Goal: Communication & Community: Answer question/provide support

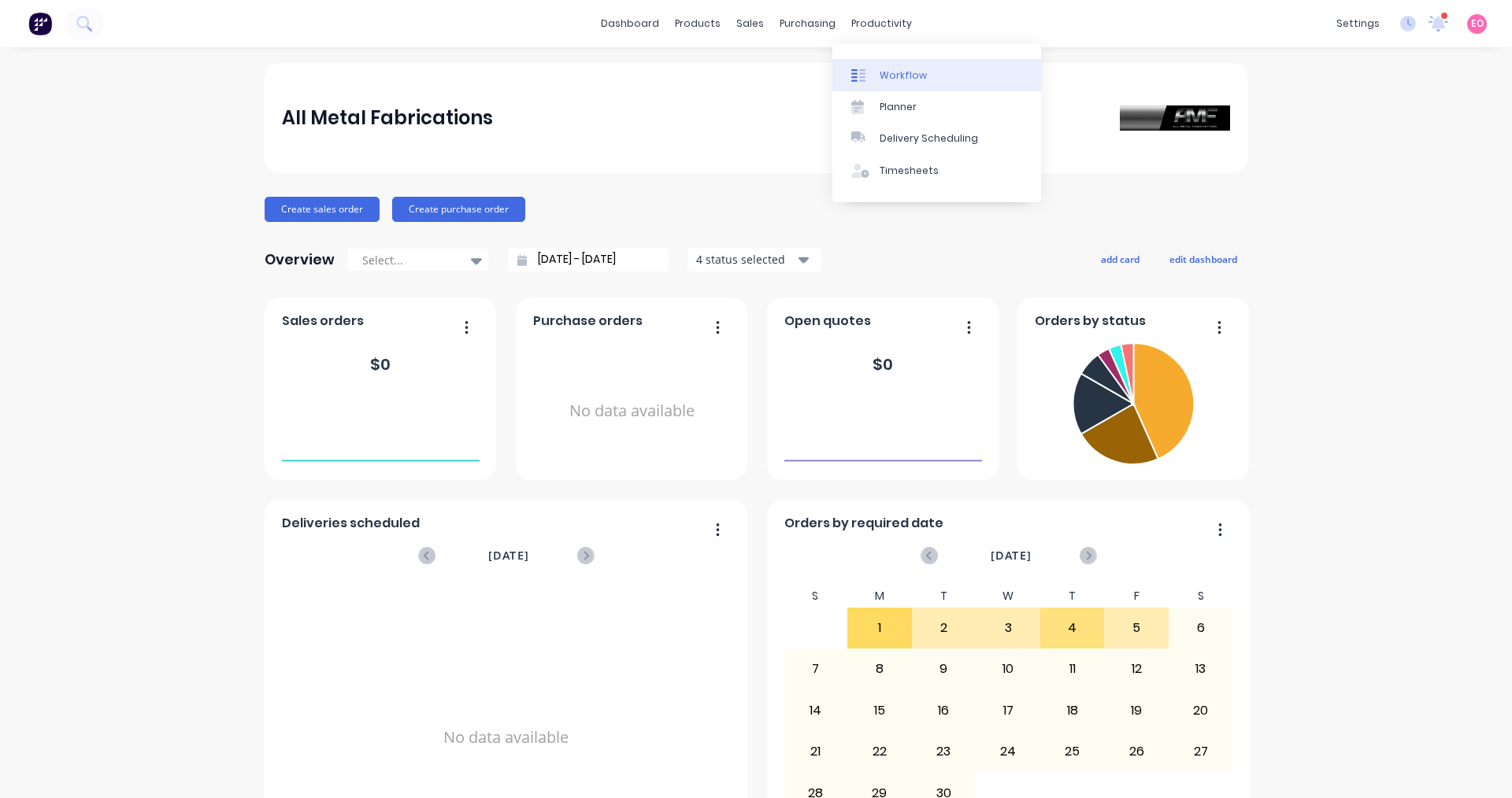
click at [891, 73] on div "Workflow" at bounding box center [904, 75] width 48 height 14
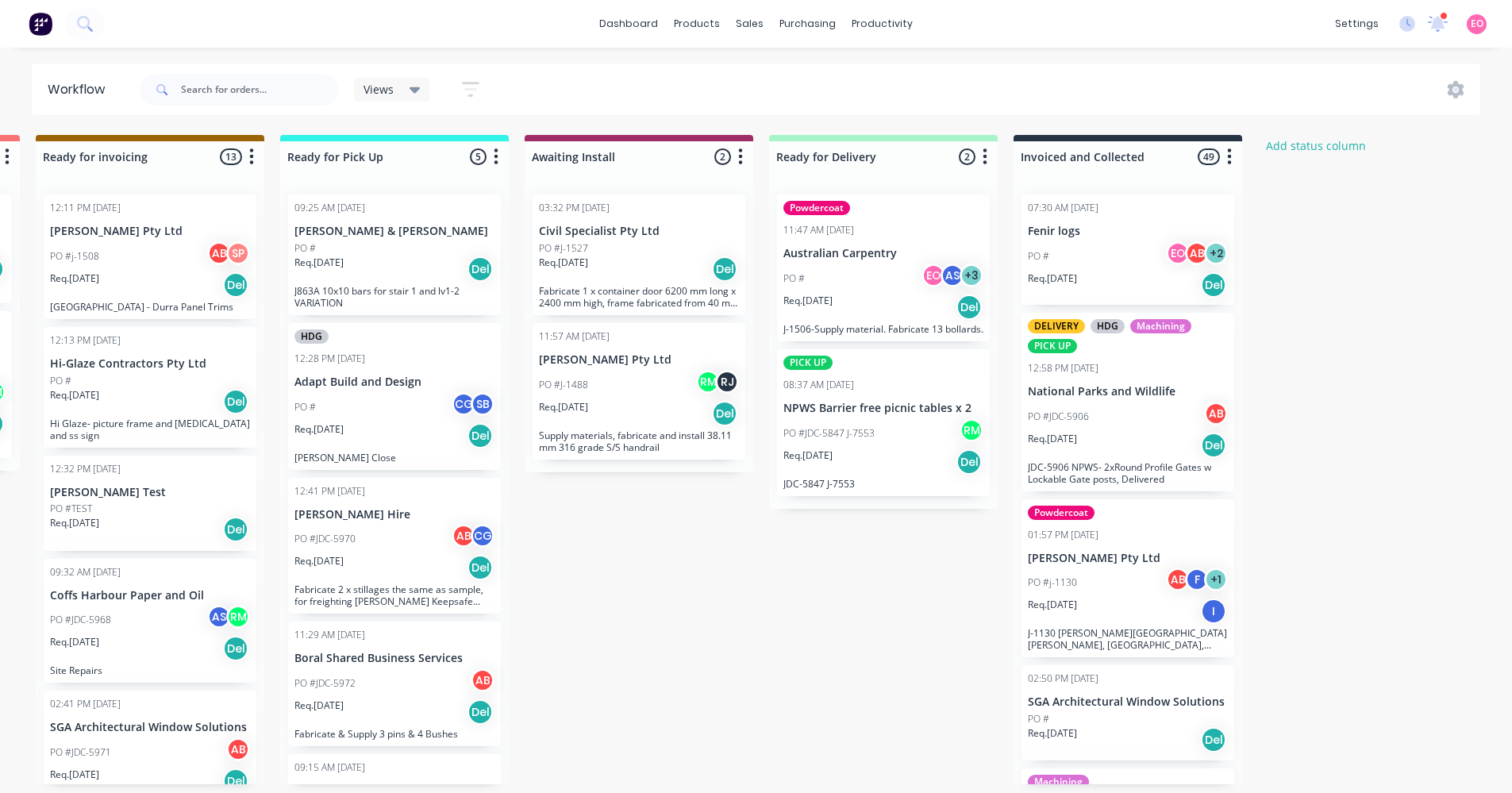
scroll to position [0, 1224]
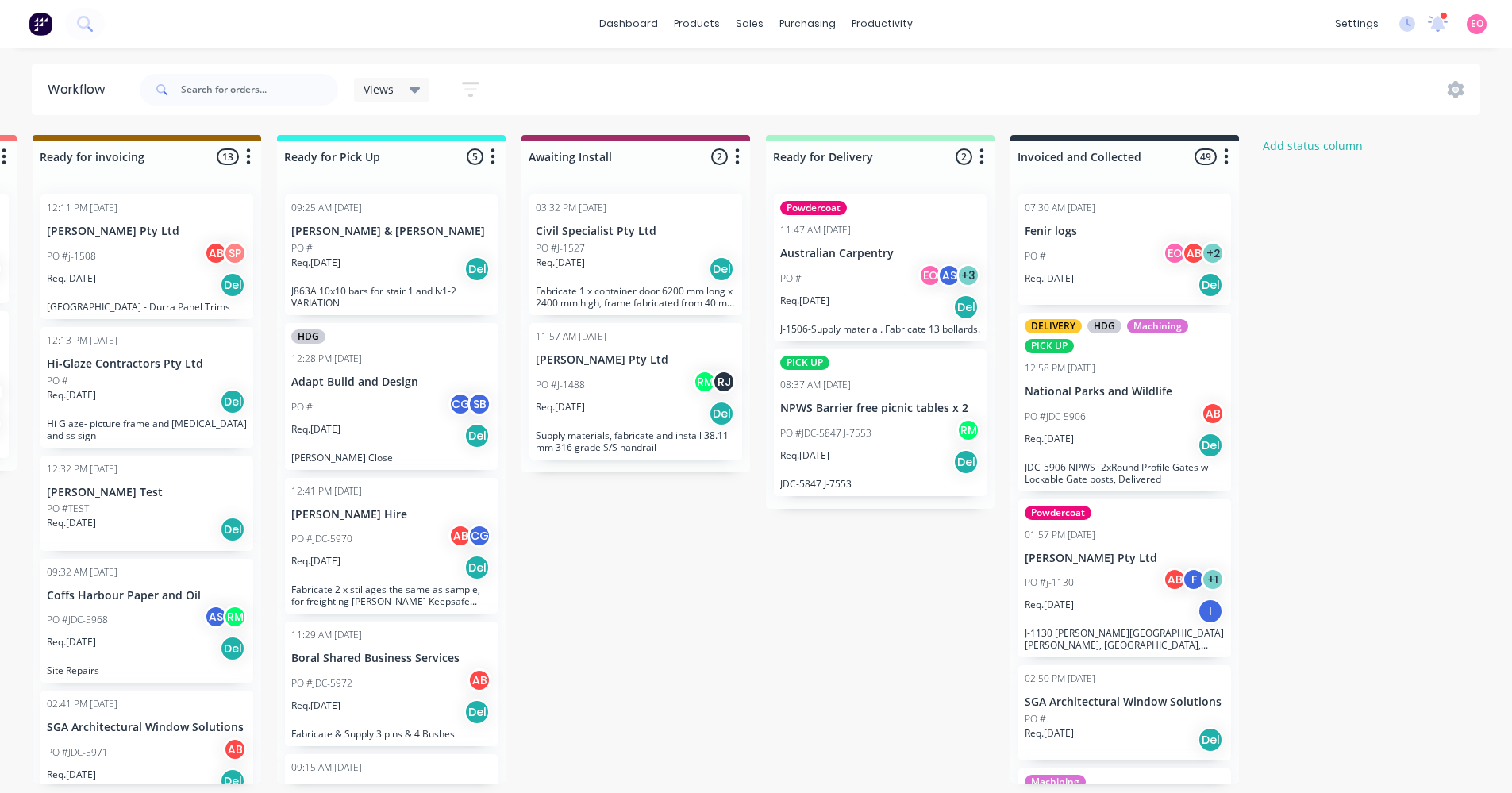
click at [859, 296] on div "EO [PERSON_NAME] (You) AS [PERSON_NAME] AB [PERSON_NAME] [PERSON_NAME] [PERSON_…" at bounding box center [889, 387] width 238 height 191
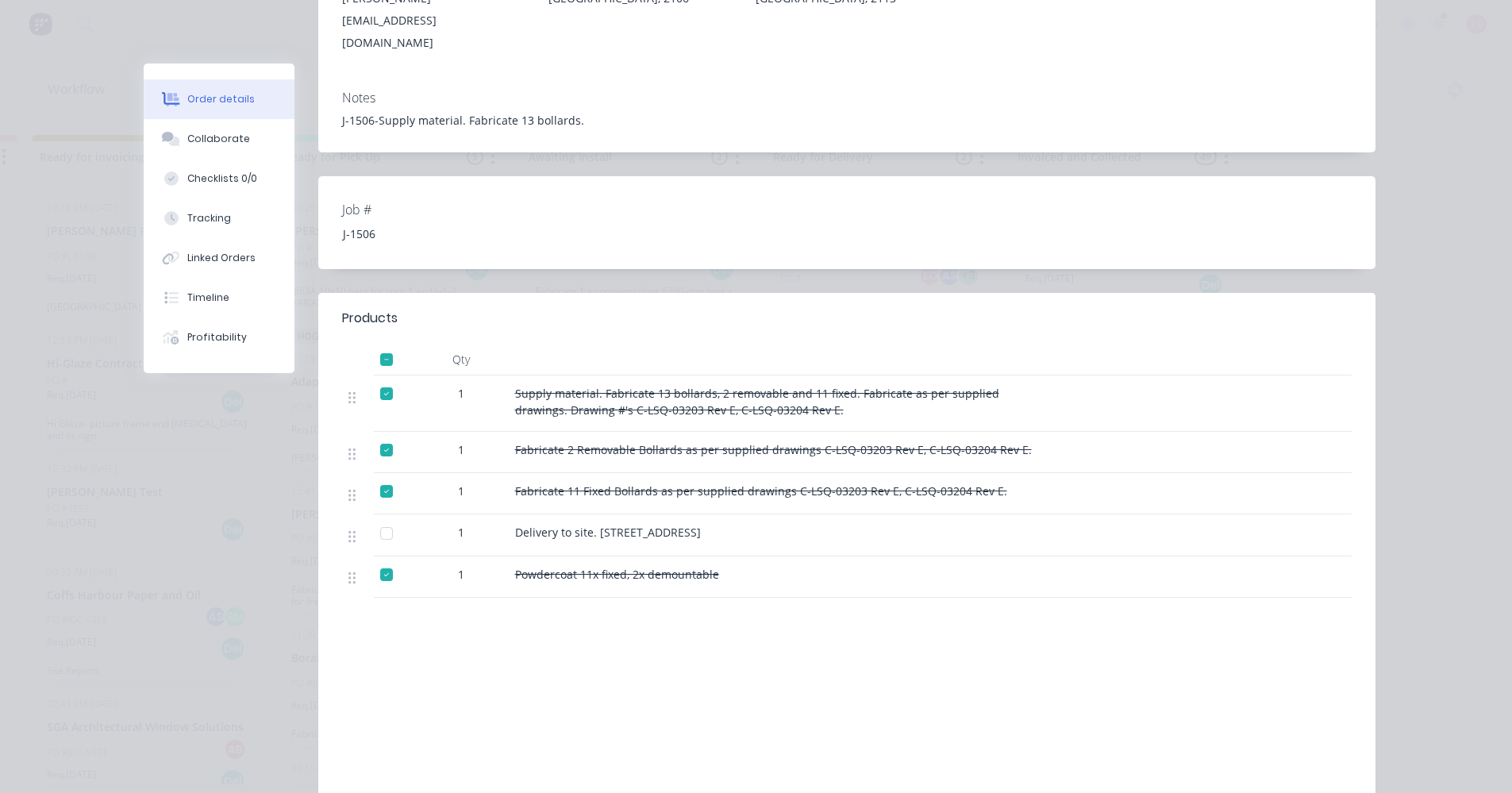
scroll to position [410, 0]
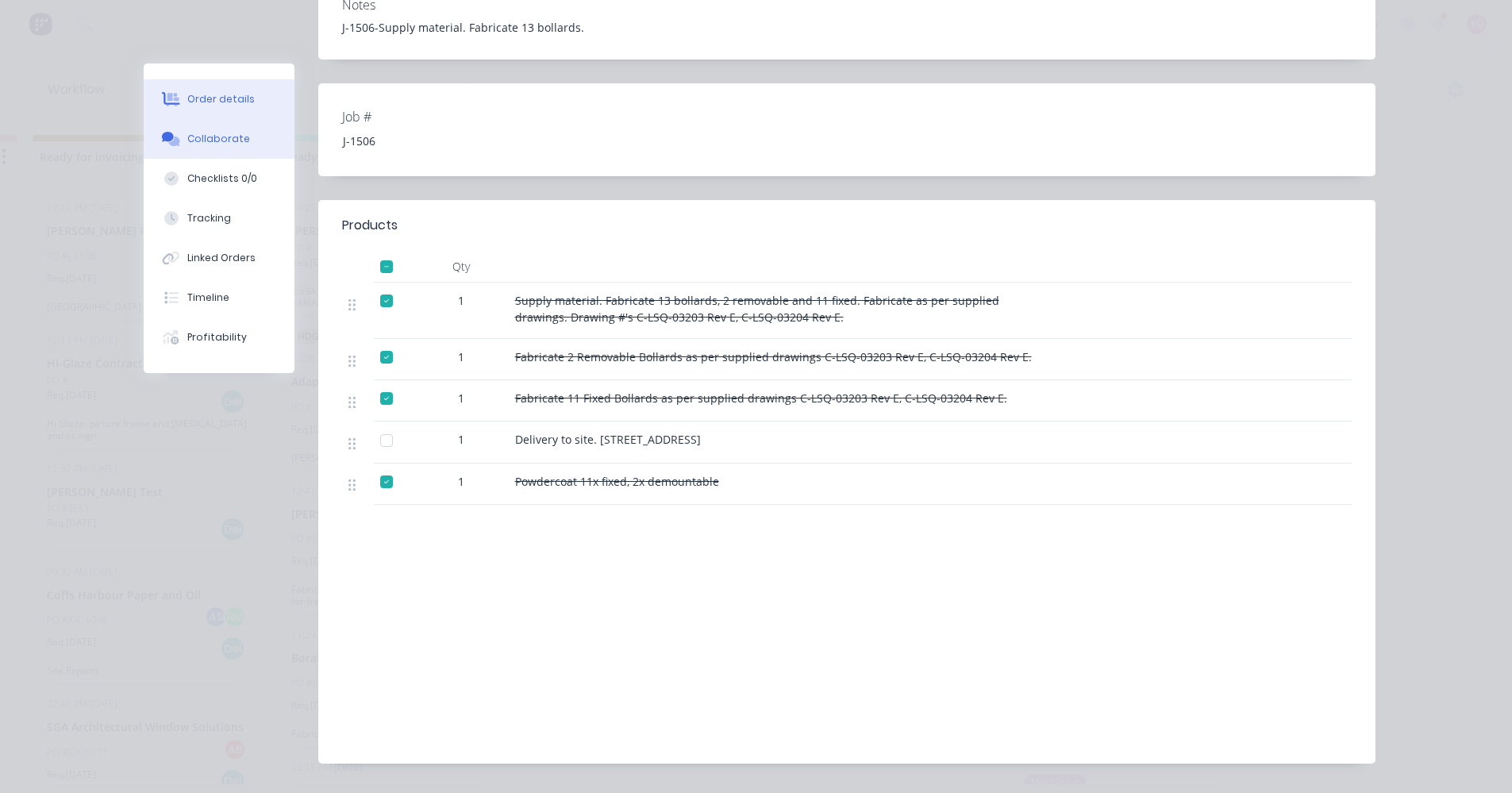
click at [231, 140] on div "Collaborate" at bounding box center [218, 139] width 62 height 14
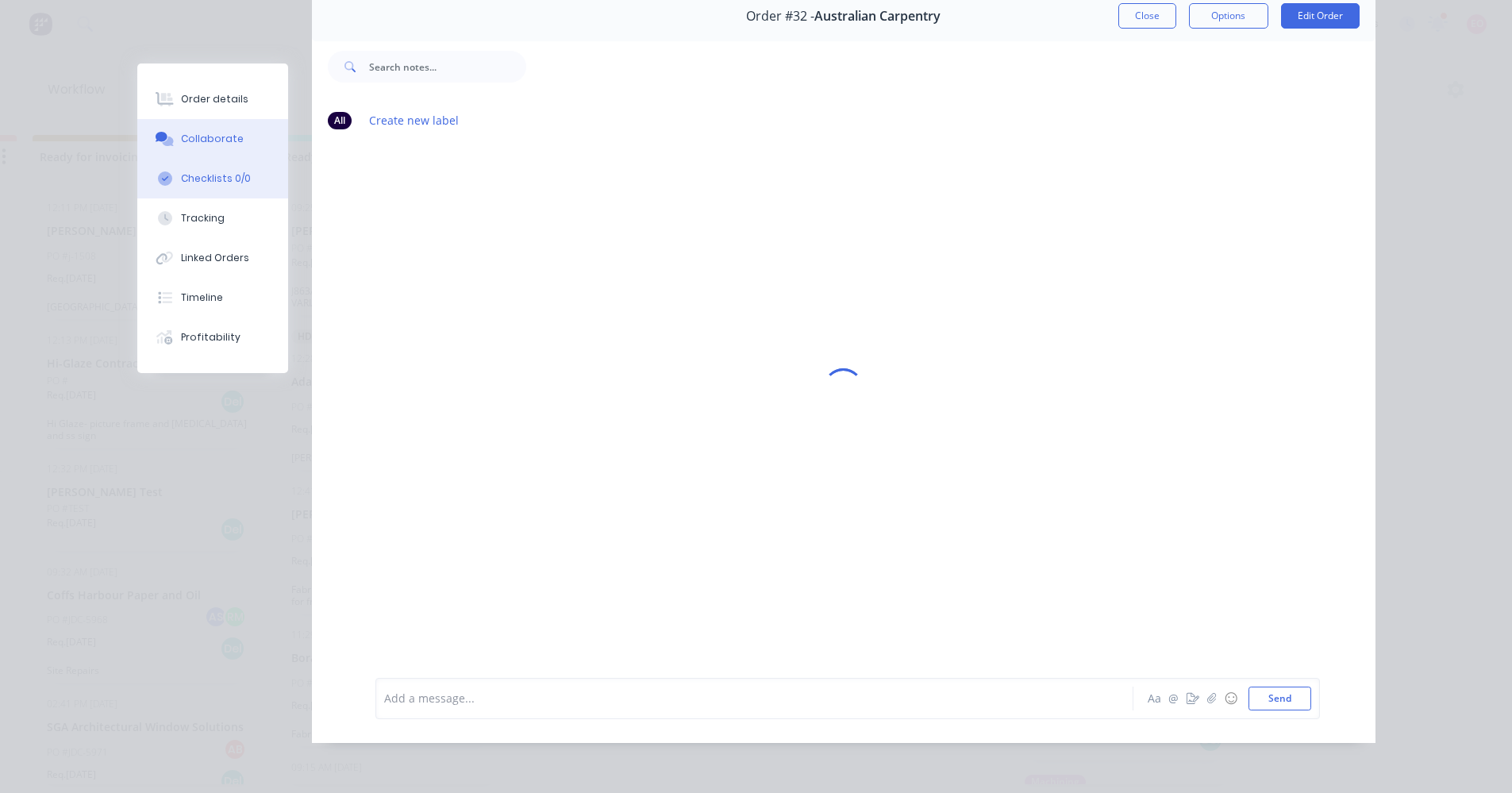
scroll to position [0, 0]
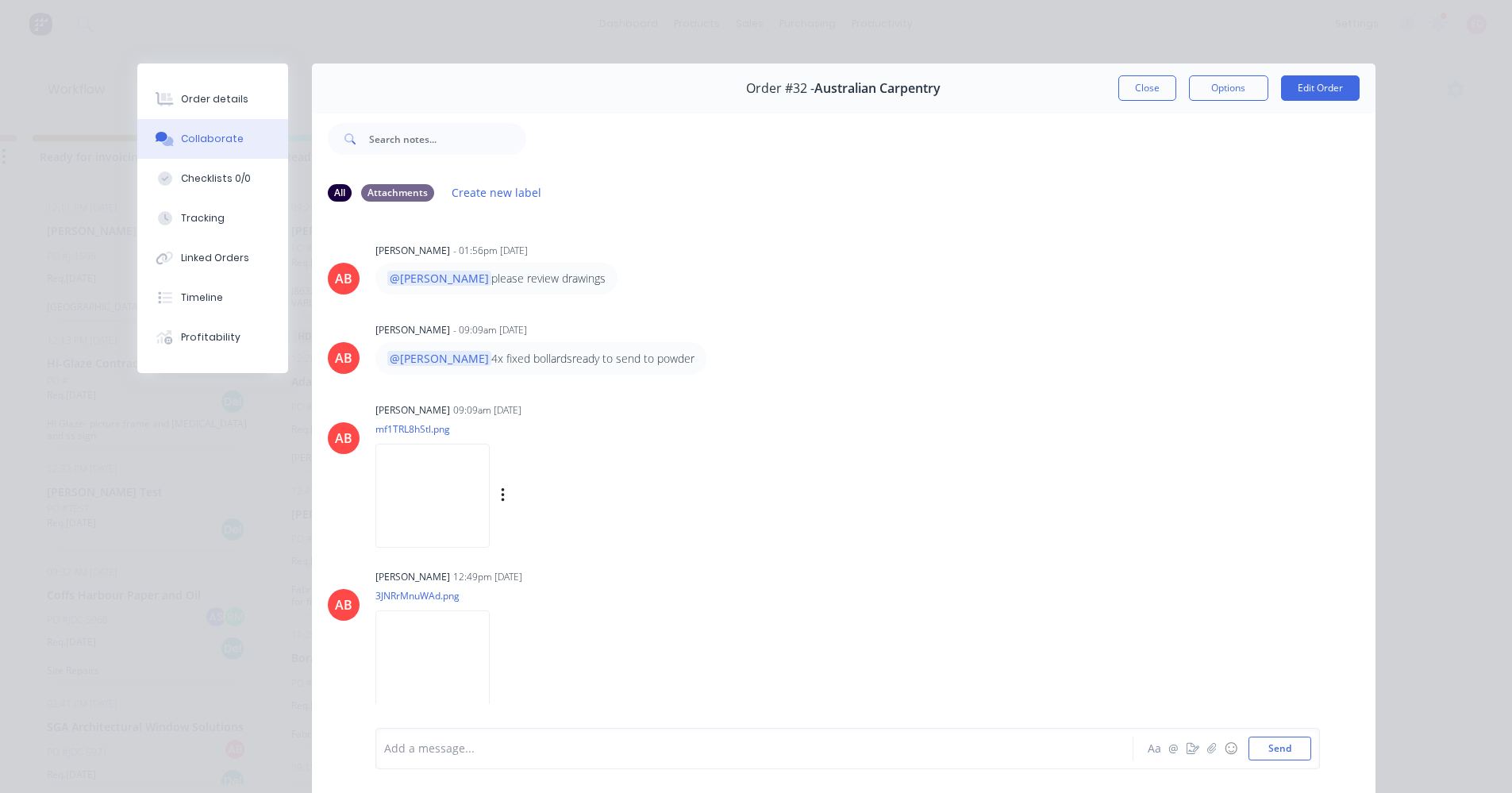
click at [680, 503] on div "[PERSON_NAME] 09:09am [DATE] mf1TRL8hStl.png Labels Download Delete" at bounding box center [623, 469] width 496 height 143
click at [446, 736] on div "Add a message... Aa @ ☺ Send" at bounding box center [847, 748] width 944 height 41
click at [446, 743] on div at bounding box center [732, 748] width 694 height 16
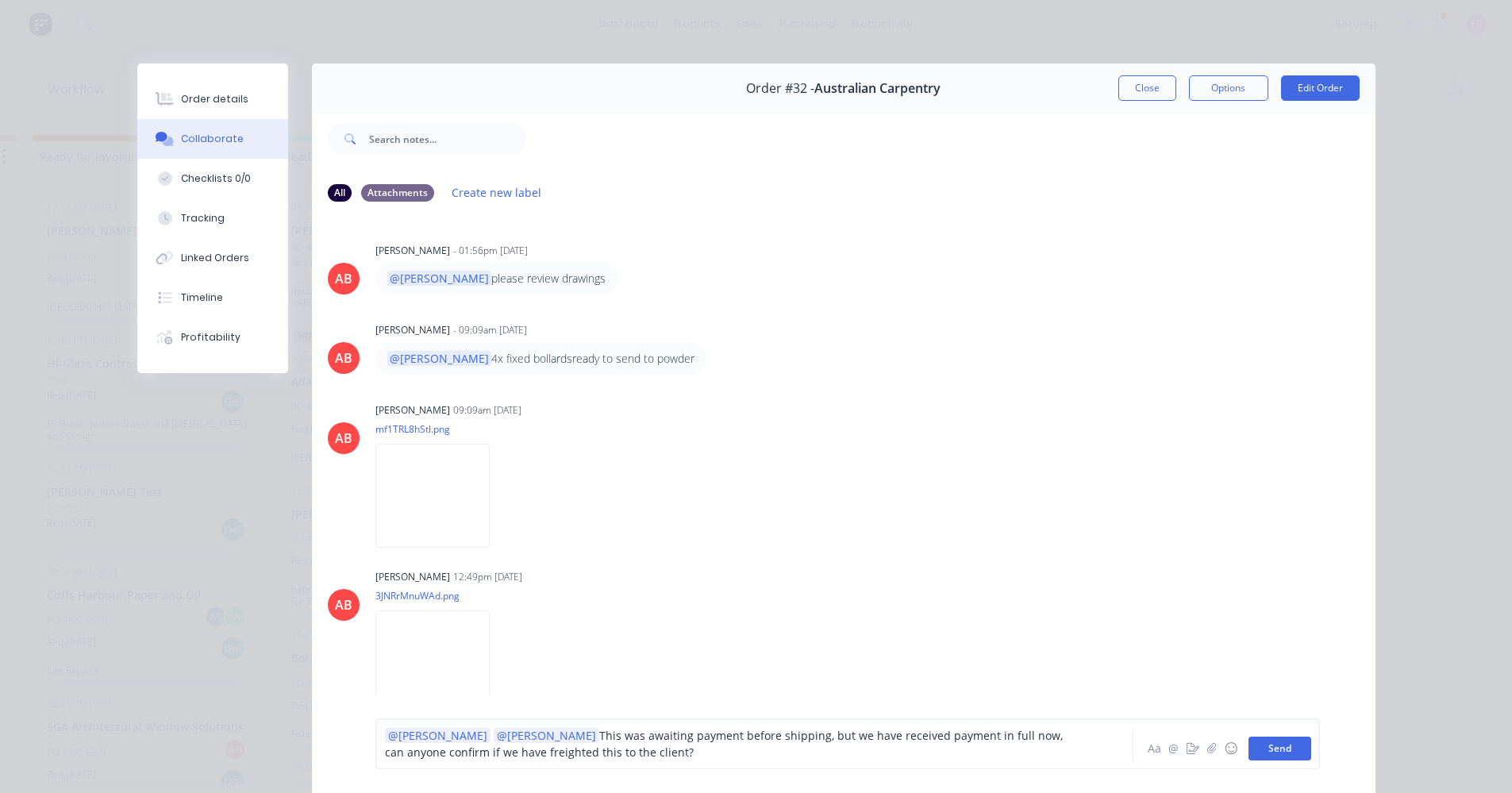
click at [1267, 745] on button "Send" at bounding box center [1279, 748] width 62 height 24
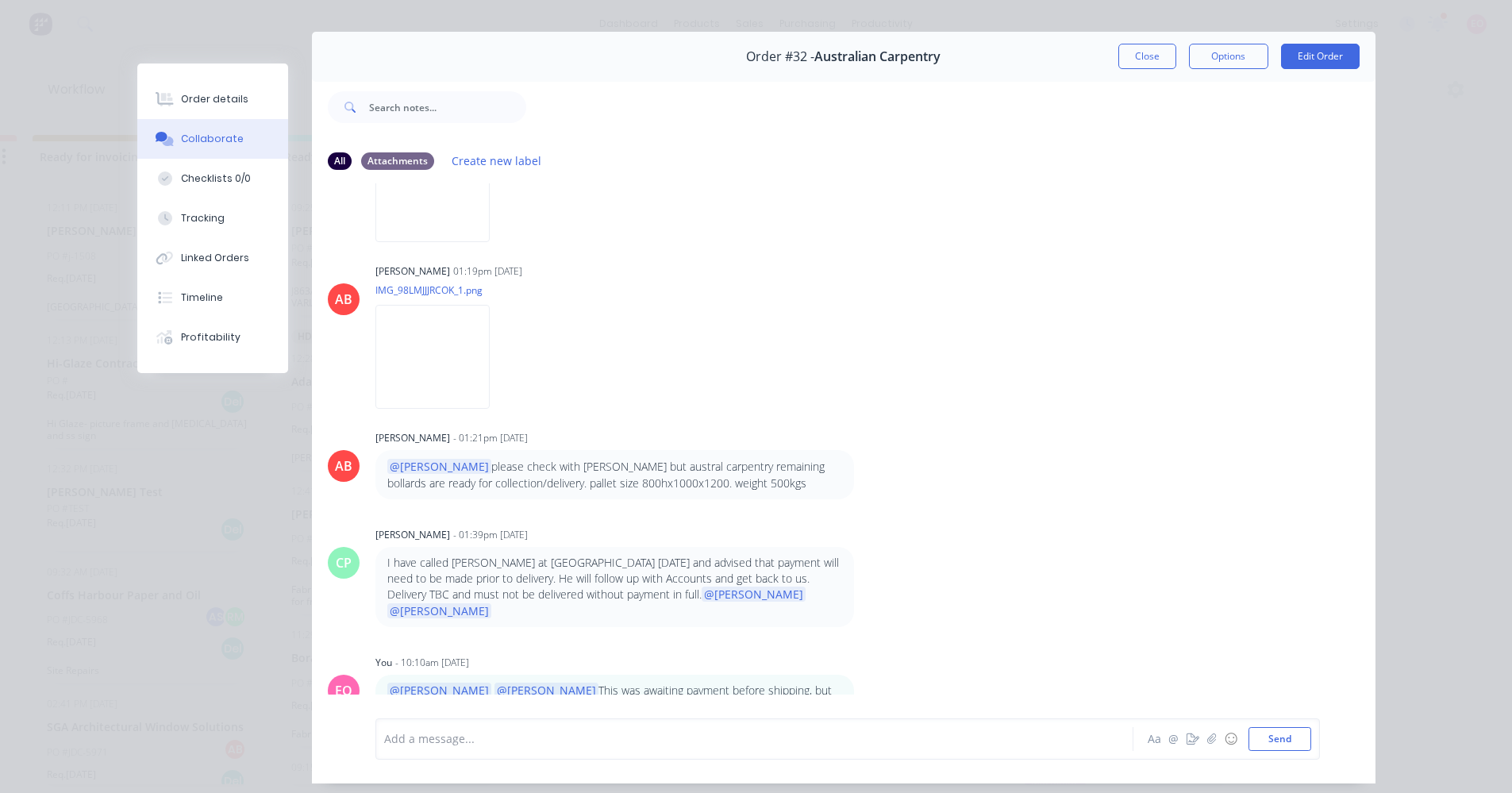
scroll to position [5, 0]
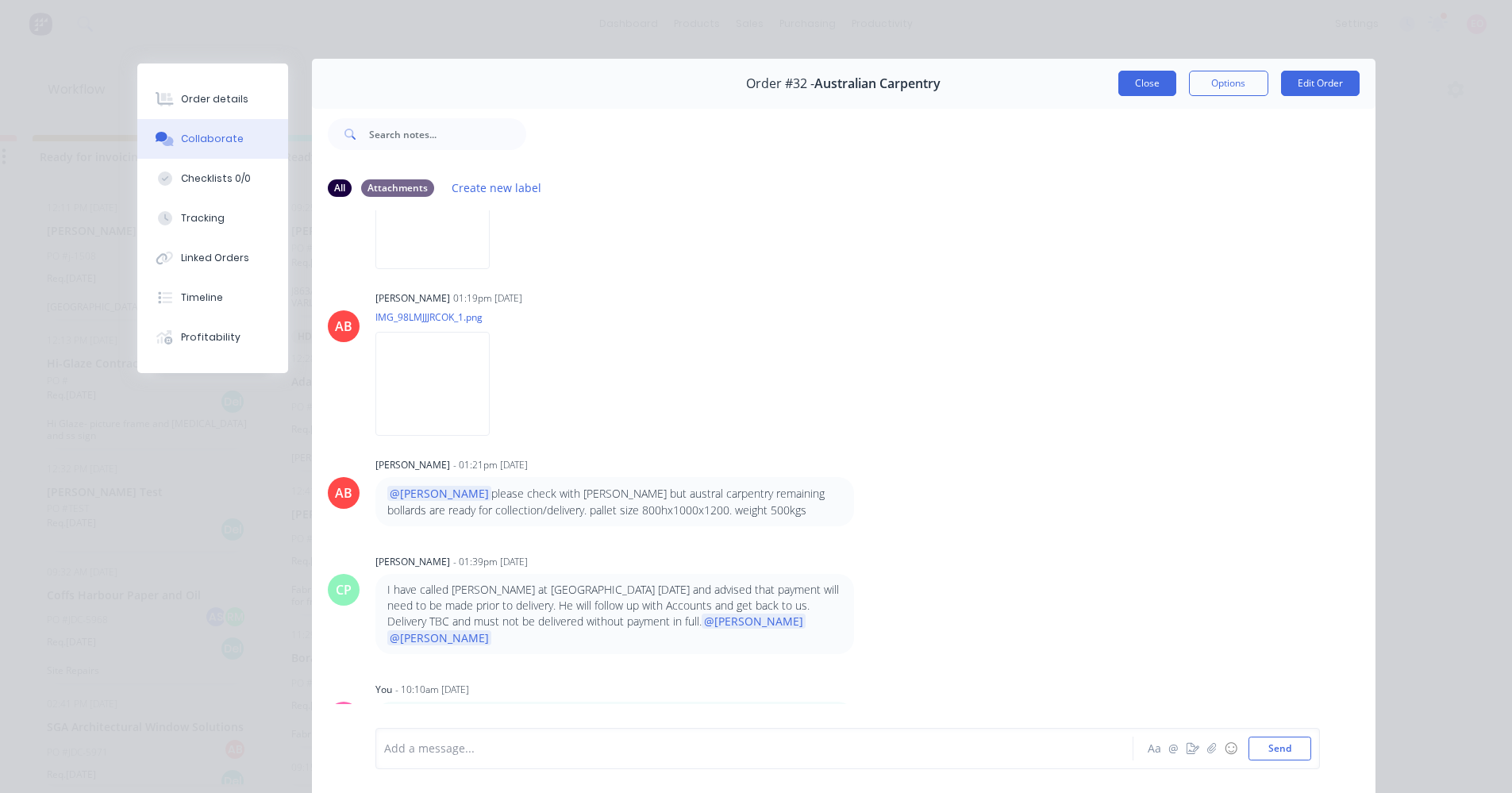
click at [1133, 88] on button "Close" at bounding box center [1147, 83] width 57 height 26
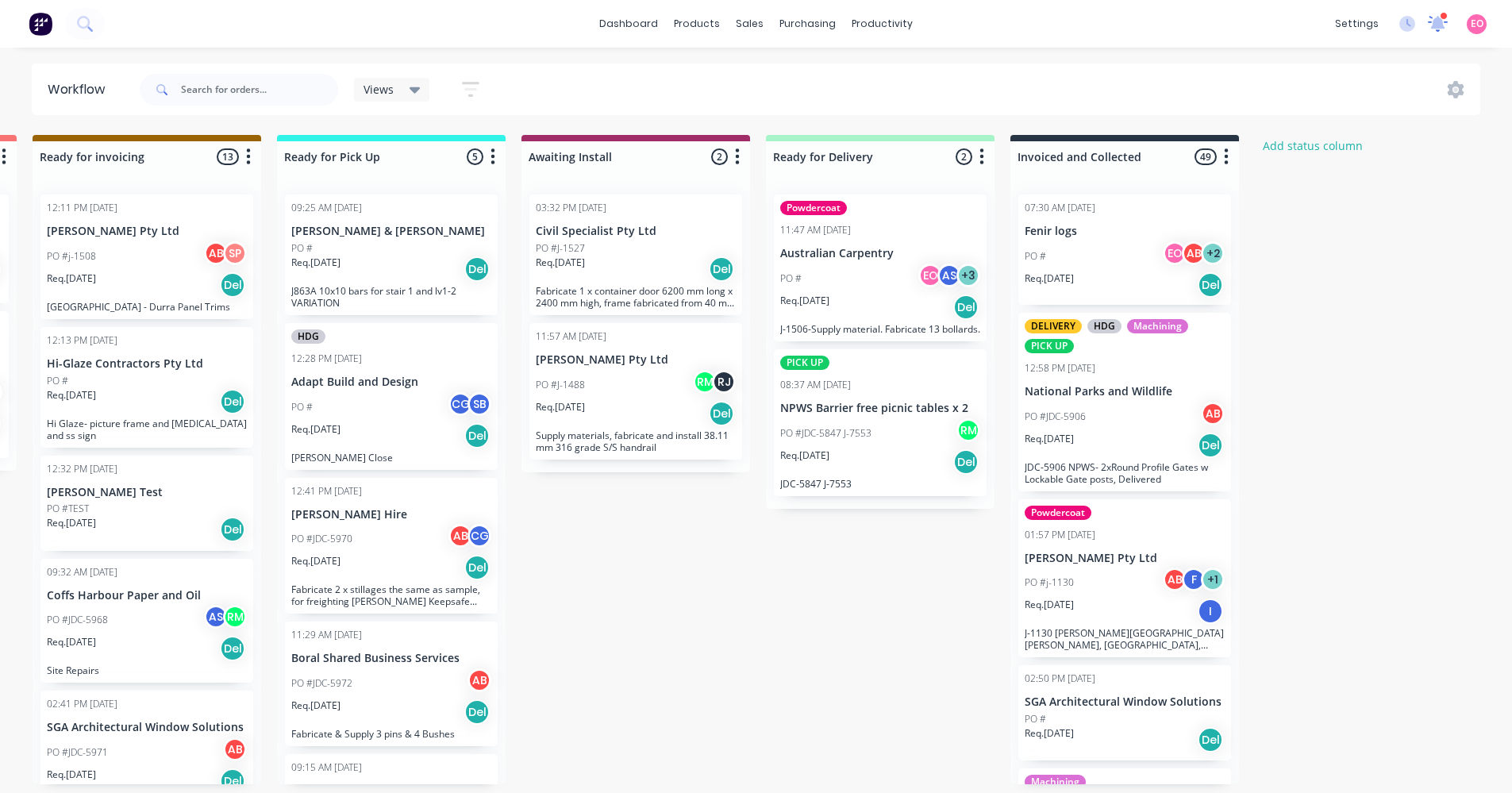
click at [1436, 26] on icon at bounding box center [1437, 22] width 15 height 14
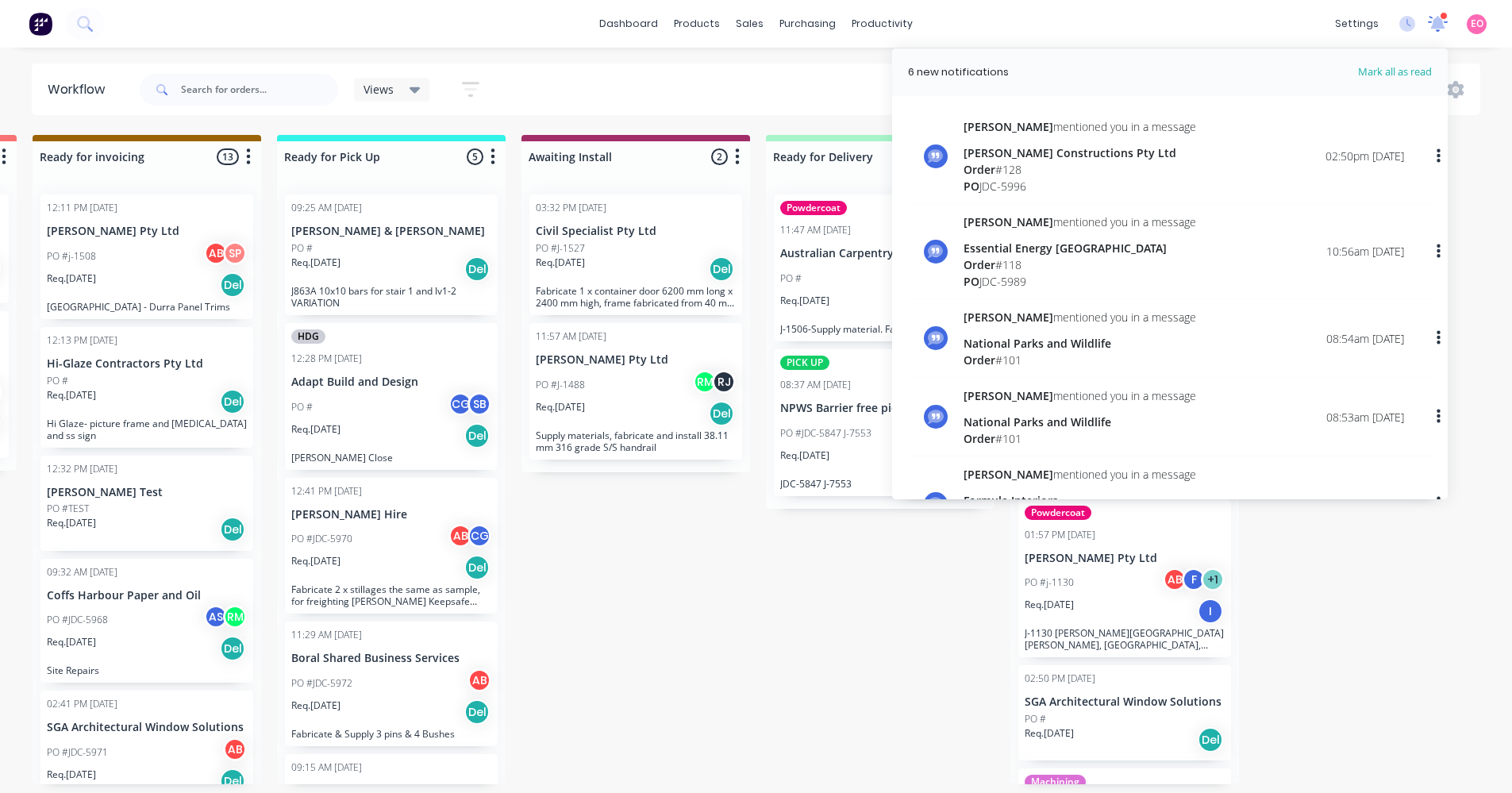
click at [1439, 33] on div at bounding box center [1437, 23] width 20 height 24
